Goal: Transaction & Acquisition: Purchase product/service

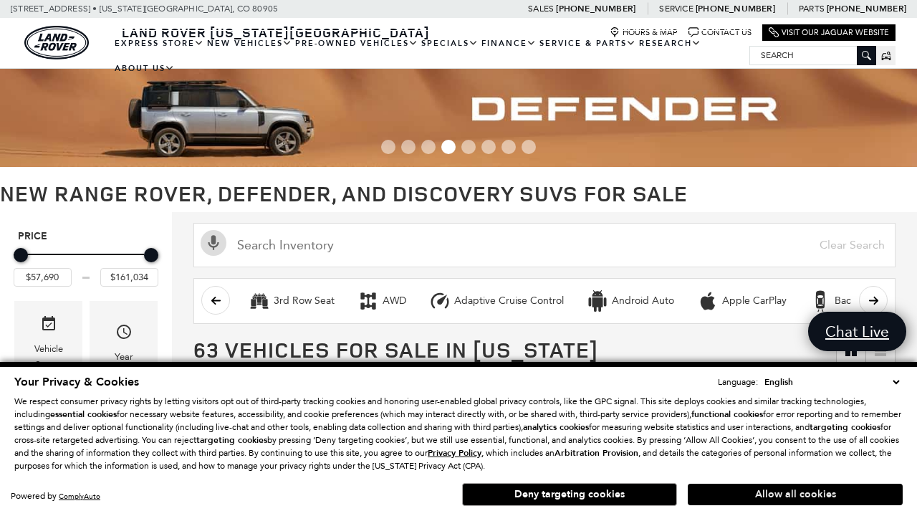
click at [795, 494] on button "Allow all cookies" at bounding box center [795, 494] width 215 height 21
